Goal: Information Seeking & Learning: Learn about a topic

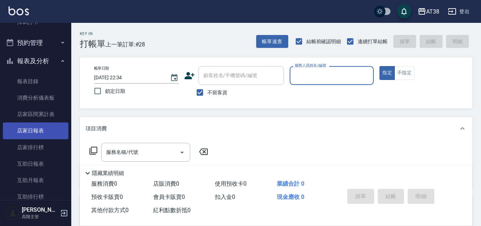
scroll to position [214, 0]
click at [55, 59] on button "報表及分析" at bounding box center [36, 61] width 66 height 19
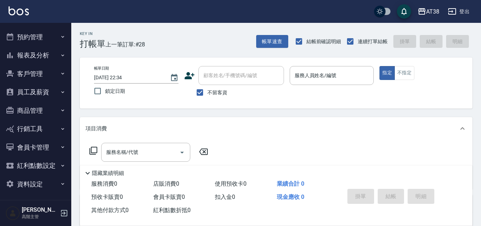
scroll to position [222, 0]
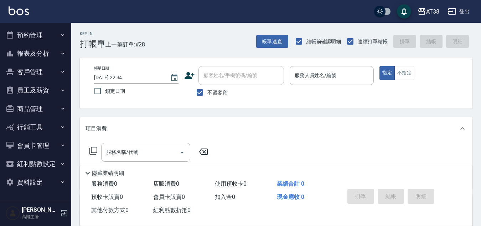
click at [34, 181] on button "資料設定" at bounding box center [36, 182] width 66 height 19
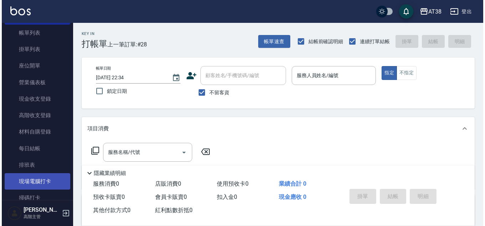
scroll to position [0, 0]
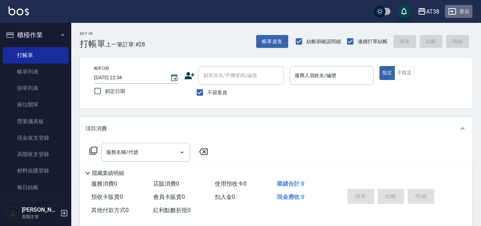
click at [468, 12] on button "登出" at bounding box center [458, 11] width 27 height 13
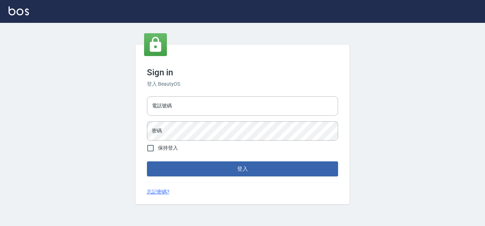
type input "28822767"
click at [149, 148] on input "保持登入" at bounding box center [150, 147] width 15 height 15
checkbox input "true"
type input "28822767"
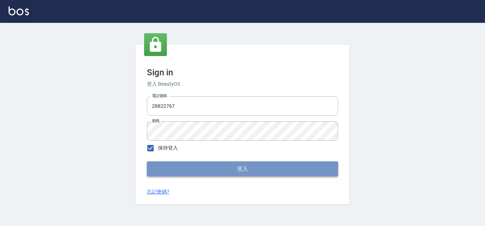
click at [166, 167] on button "登入" at bounding box center [242, 168] width 191 height 15
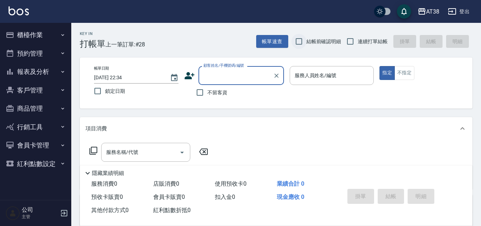
click at [300, 42] on input "結帳前確認明細" at bounding box center [299, 41] width 15 height 15
checkbox input "true"
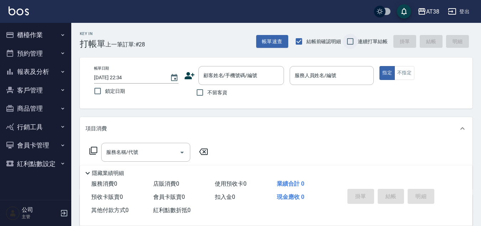
click at [353, 41] on input "連續打單結帳" at bounding box center [350, 41] width 15 height 15
checkbox input "true"
click at [201, 93] on input "不留客資" at bounding box center [200, 92] width 15 height 15
checkbox input "true"
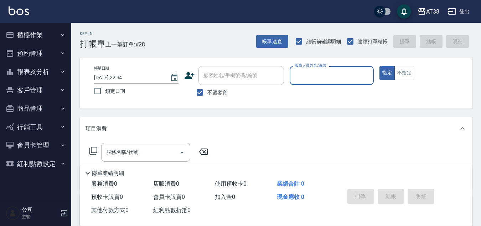
click at [39, 73] on button "報表及分析" at bounding box center [36, 71] width 66 height 19
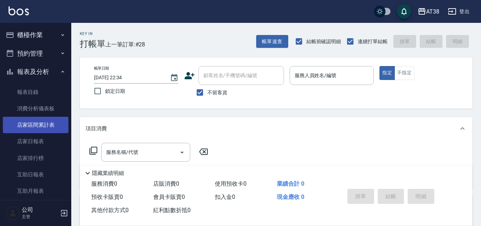
click at [40, 127] on link "店家區間累計表" at bounding box center [36, 125] width 66 height 16
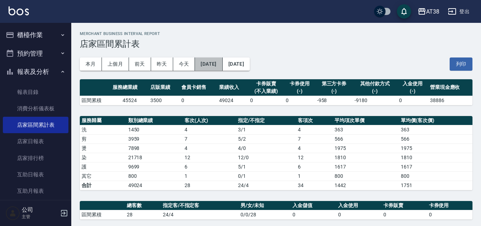
click at [219, 65] on button "[DATE]" at bounding box center [208, 63] width 27 height 13
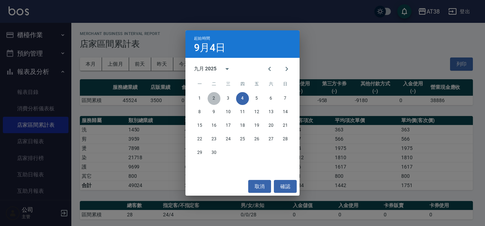
click at [218, 97] on button "2" at bounding box center [214, 98] width 13 height 13
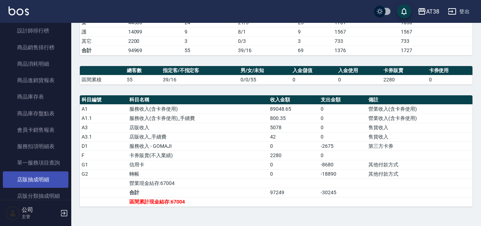
scroll to position [357, 0]
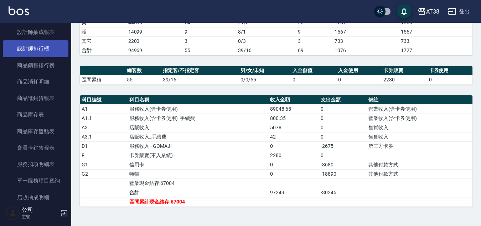
click at [44, 47] on link "設計師排行榜" at bounding box center [36, 48] width 66 height 16
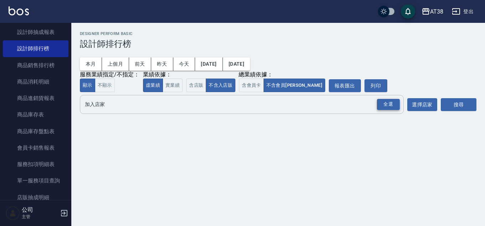
click at [383, 104] on div "全選" at bounding box center [388, 104] width 23 height 11
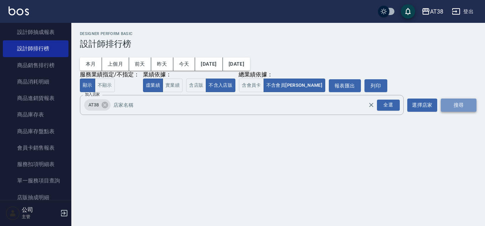
click at [446, 104] on button "搜尋" at bounding box center [459, 104] width 36 height 13
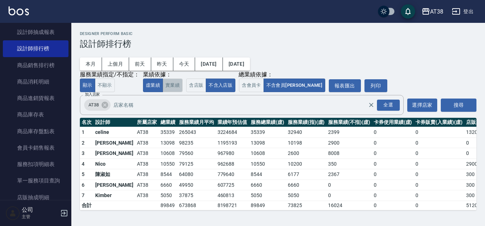
click at [171, 87] on button "實業績" at bounding box center [173, 85] width 20 height 14
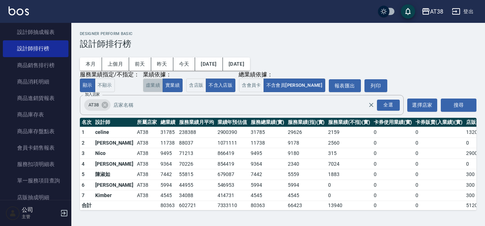
click at [153, 88] on button "虛業績" at bounding box center [153, 85] width 20 height 14
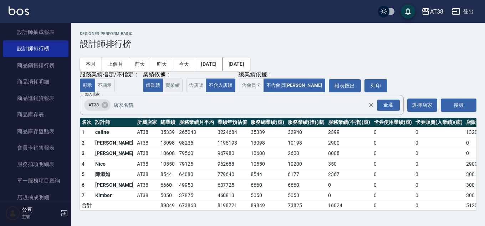
click at [170, 90] on button "實業績" at bounding box center [173, 85] width 20 height 14
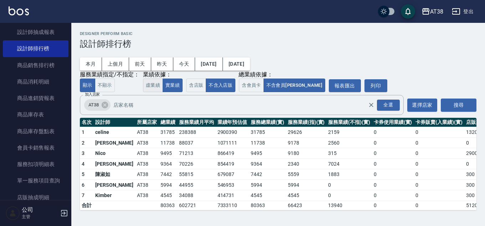
click at [151, 87] on button "虛業績" at bounding box center [153, 85] width 20 height 14
